Goal: Find specific page/section: Find specific page/section

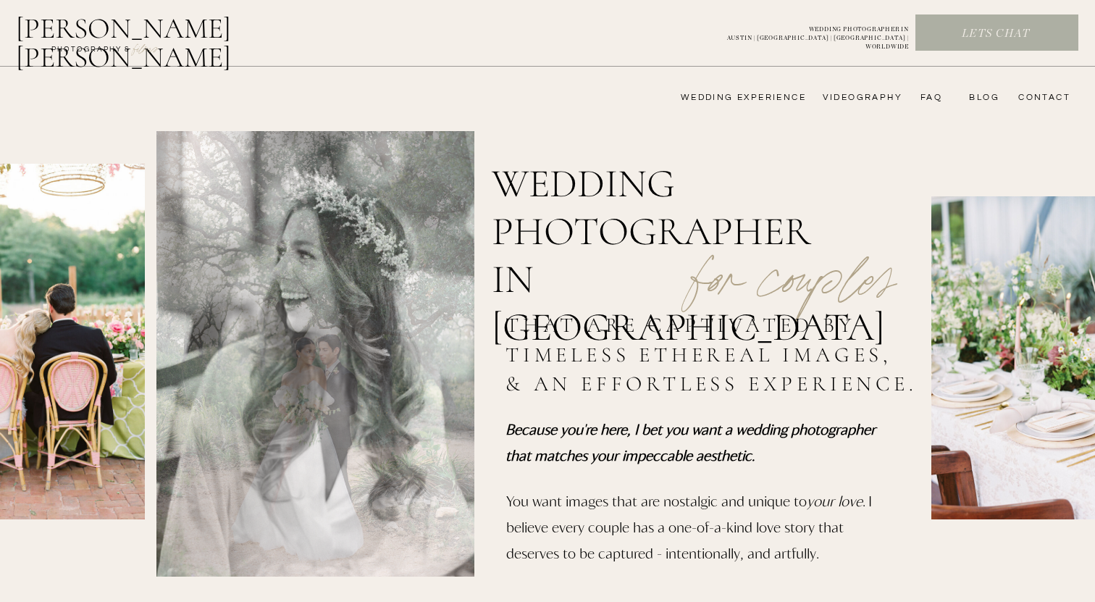
click at [751, 101] on nav "wedding experience" at bounding box center [733, 98] width 146 height 12
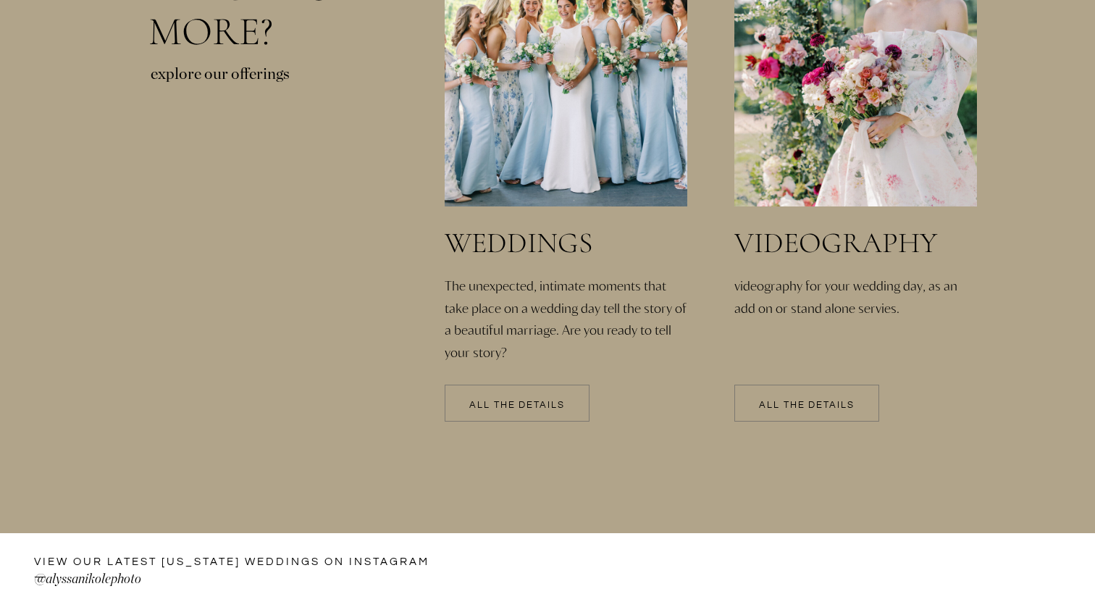
scroll to position [3119, 0]
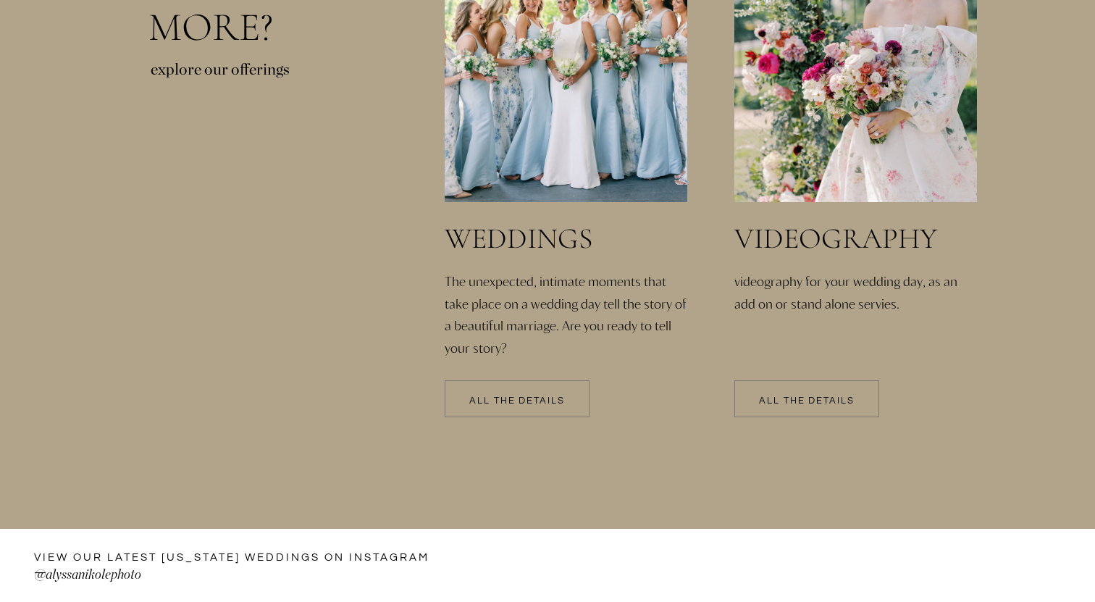
click at [528, 405] on p "All the details" at bounding box center [516, 401] width 145 height 10
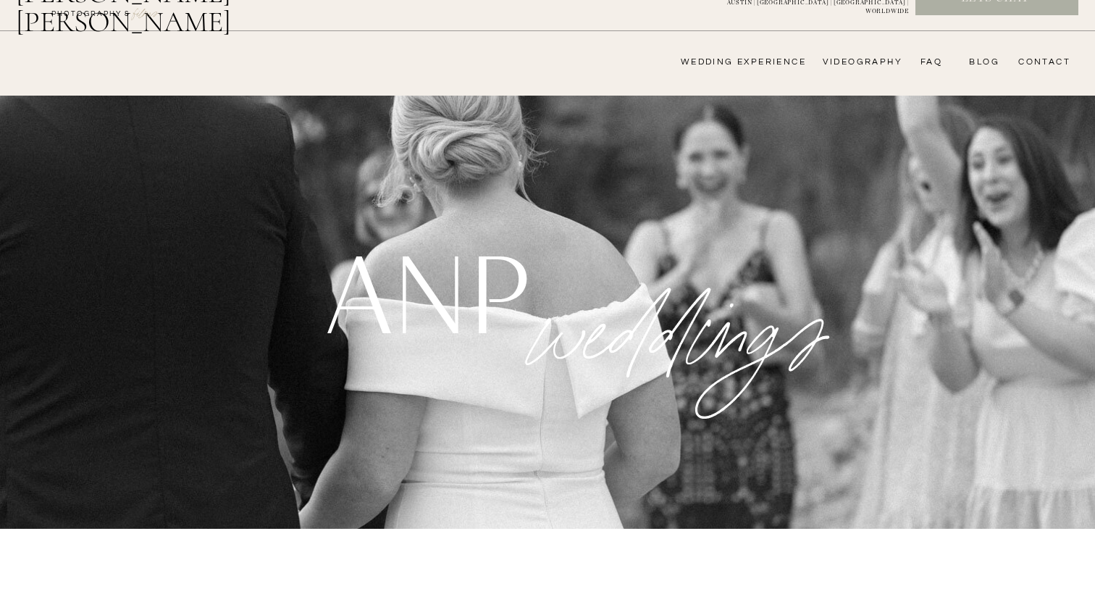
scroll to position [39, 0]
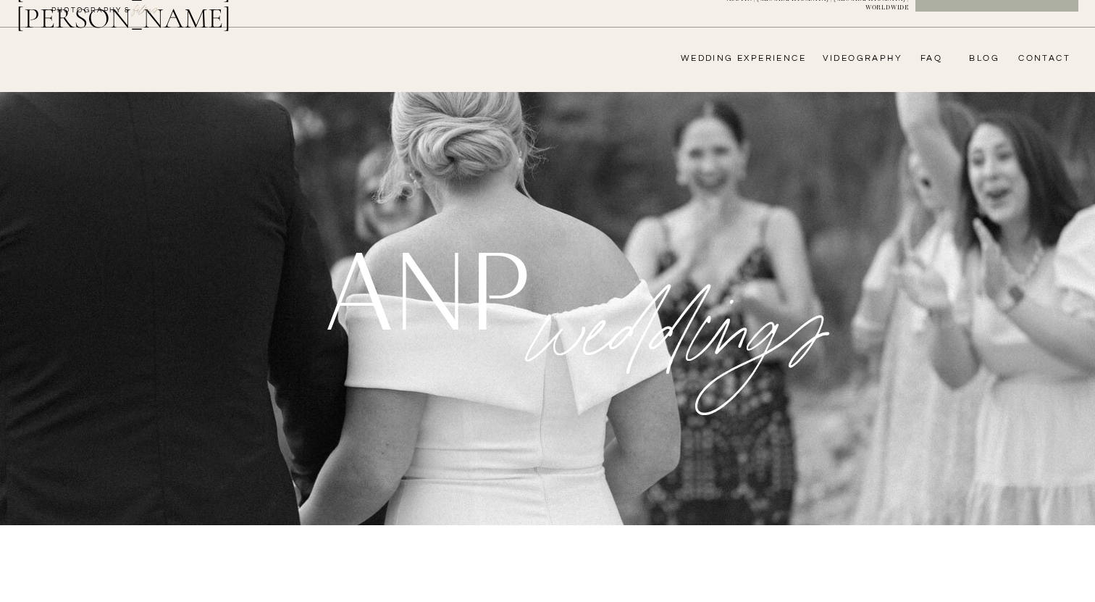
click at [937, 62] on nav "FAQ" at bounding box center [927, 59] width 29 height 12
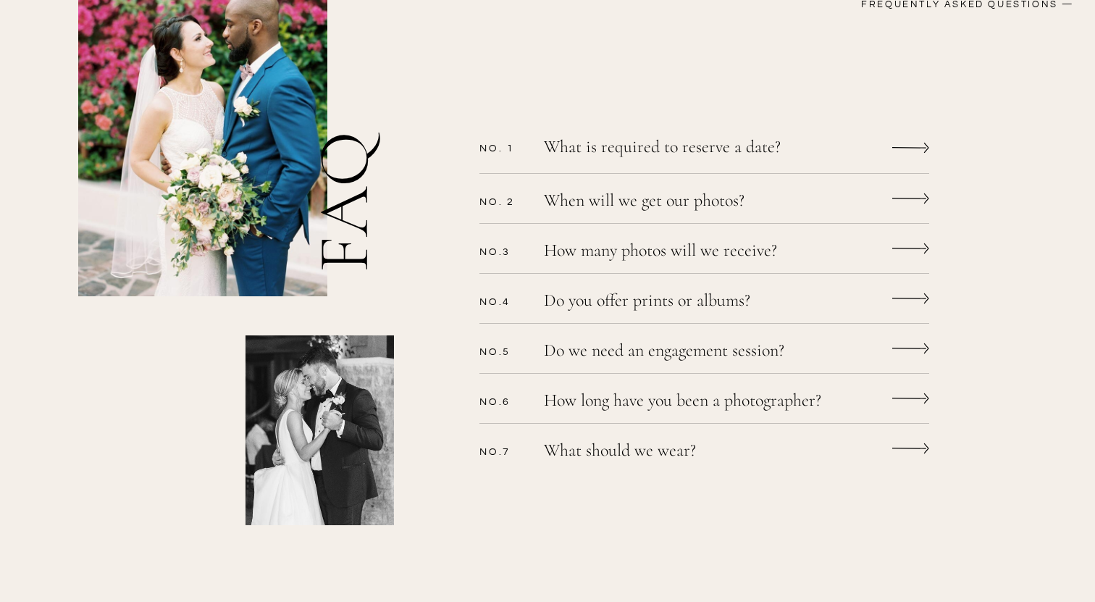
scroll to position [431, 0]
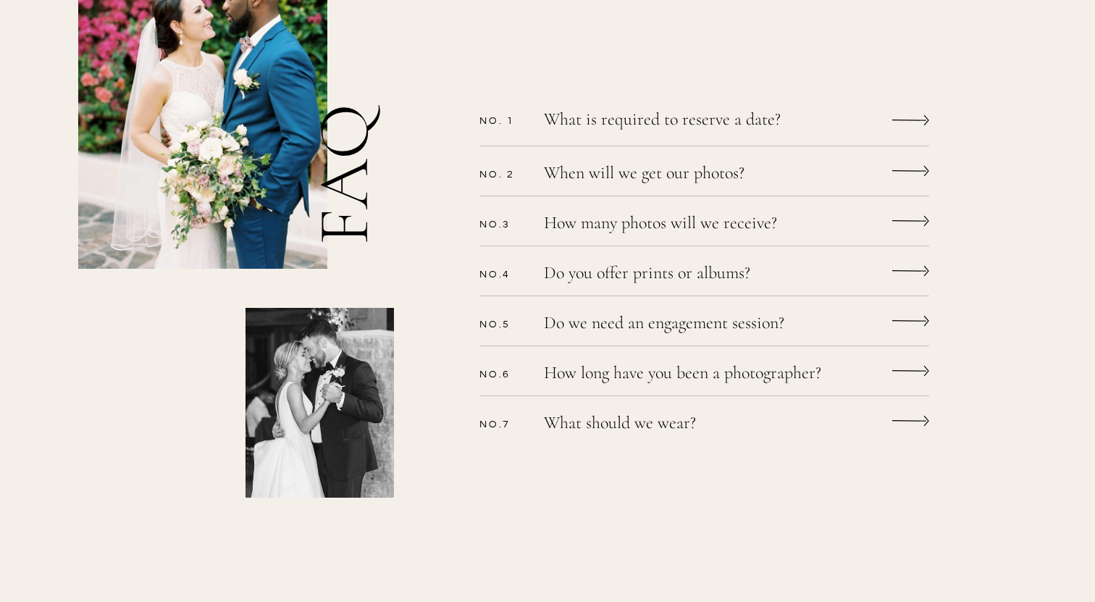
click at [589, 326] on p "Do we need an engagement session?" at bounding box center [685, 324] width 282 height 21
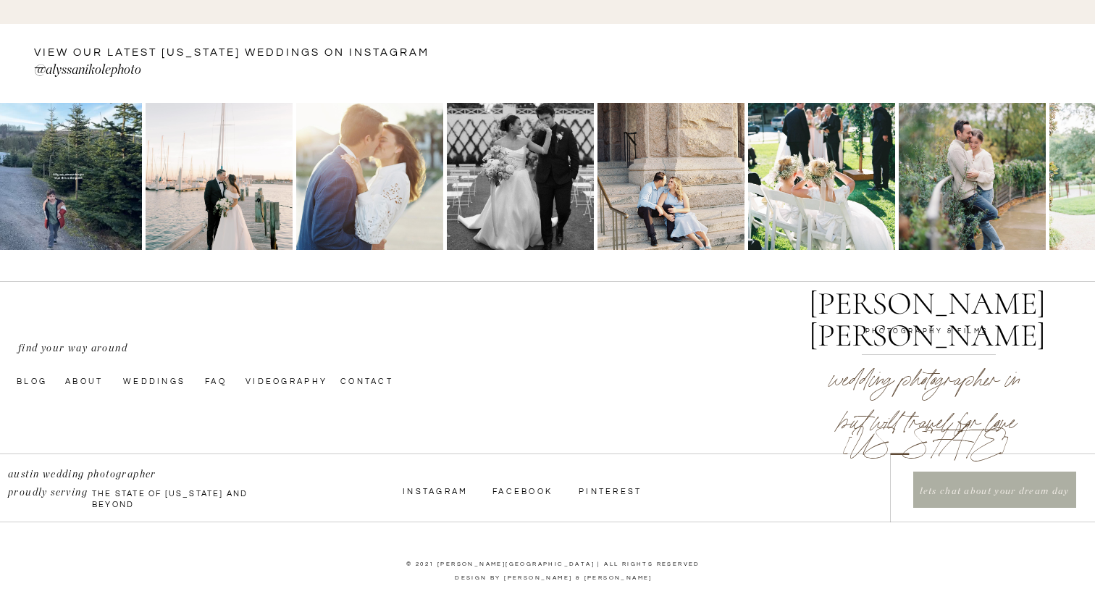
scroll to position [1206, 0]
click at [374, 381] on nav "Contact" at bounding box center [376, 380] width 73 height 12
